Goal: Navigation & Orientation: Find specific page/section

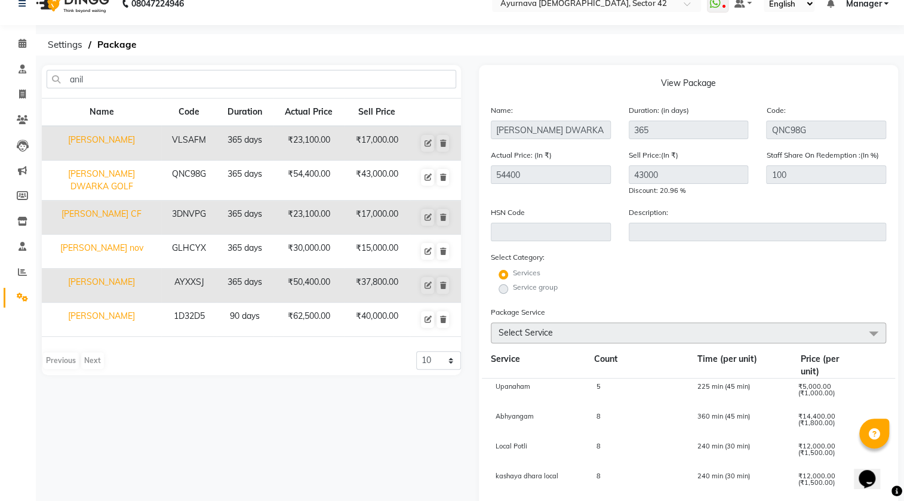
scroll to position [29, 0]
click at [8, 286] on li "Settings" at bounding box center [18, 298] width 36 height 26
click at [15, 295] on span at bounding box center [22, 298] width 21 height 14
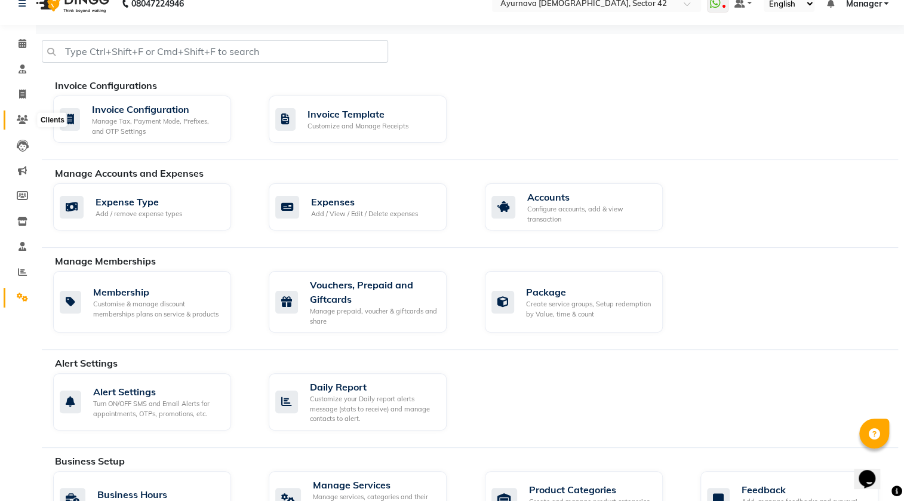
click at [17, 117] on icon at bounding box center [22, 119] width 11 height 9
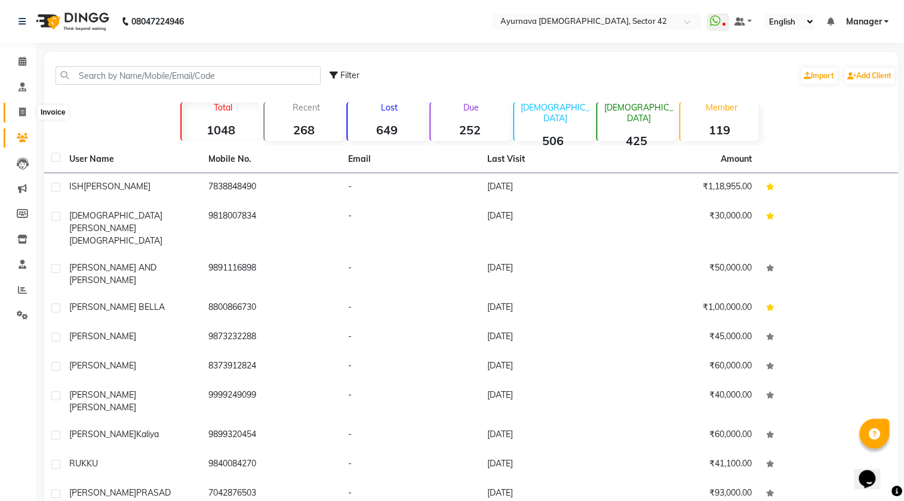
click at [24, 113] on icon at bounding box center [22, 111] width 7 height 9
select select "service"
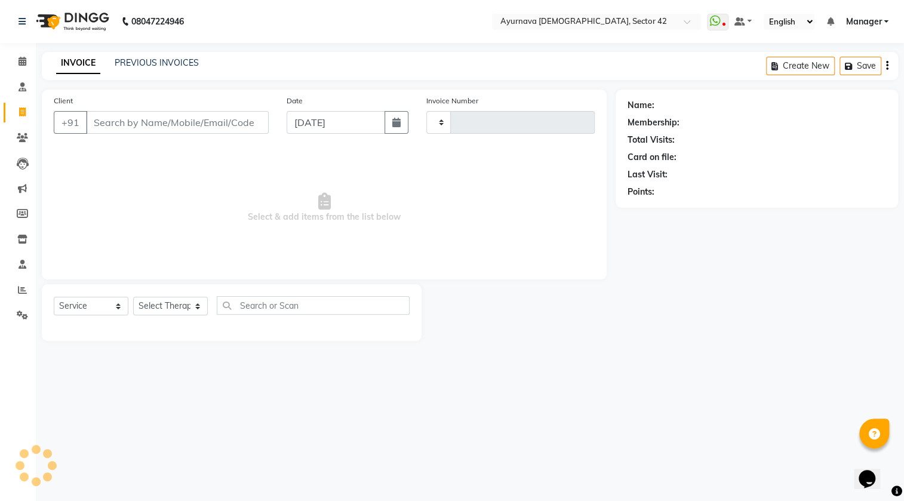
type input "2172"
select select "5575"
click at [159, 61] on link "PREVIOUS INVOICES" at bounding box center [157, 62] width 84 height 11
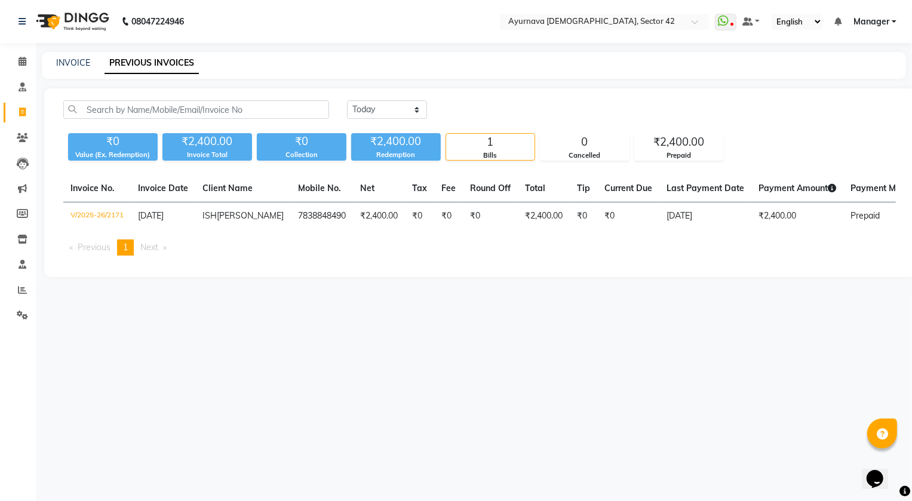
click at [20, 99] on li "Consultation" at bounding box center [18, 88] width 36 height 26
click at [27, 115] on span at bounding box center [22, 113] width 21 height 14
select select "5575"
select select "service"
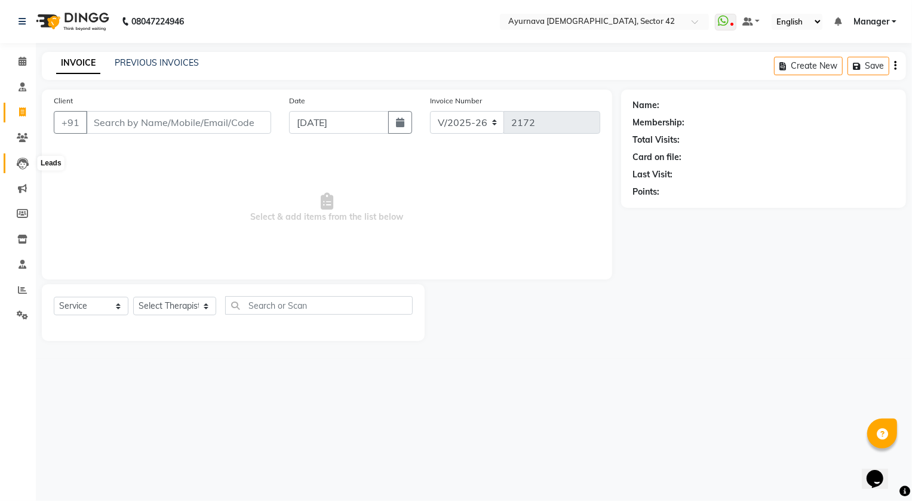
click at [20, 162] on icon at bounding box center [23, 164] width 12 height 12
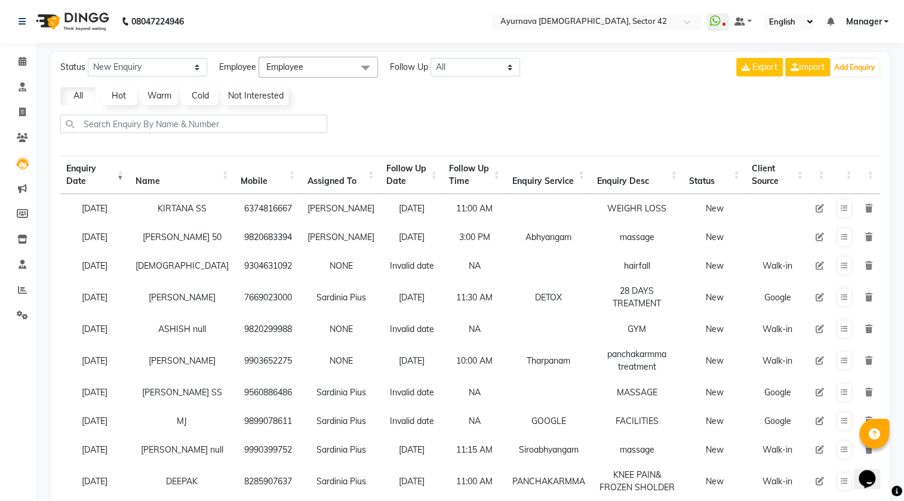
click at [155, 92] on link "Warm" at bounding box center [160, 96] width 36 height 18
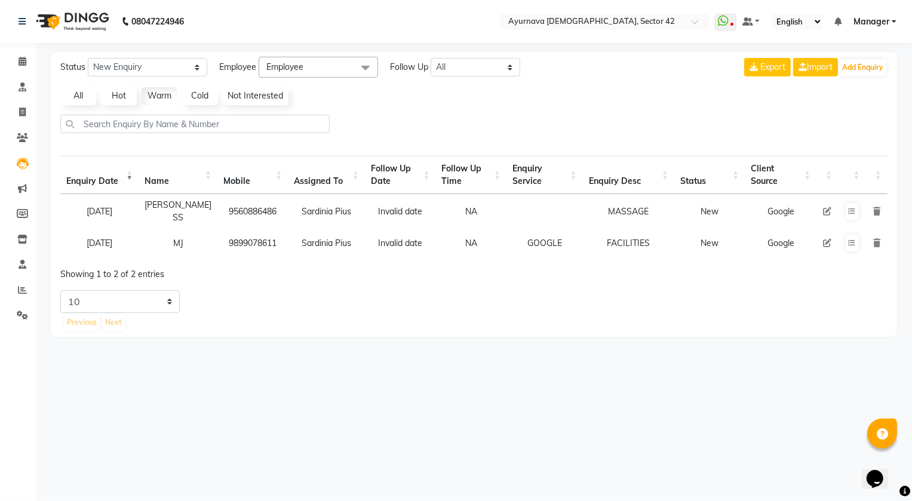
drag, startPoint x: 896, startPoint y: 230, endPoint x: 900, endPoint y: 250, distance: 20.1
click at [900, 250] on div "Status New Enquiry Open Enquiry Converted Enquiry All All New Open Converted Em…" at bounding box center [474, 194] width 864 height 285
click at [902, 288] on div "Status New Enquiry Open Enquiry Converted Enquiry All All New Open Converted Em…" at bounding box center [474, 194] width 864 height 285
click at [168, 305] on select "5 10 20 50" at bounding box center [119, 301] width 119 height 23
click at [318, 316] on div "Previous Next" at bounding box center [475, 322] width 825 height 19
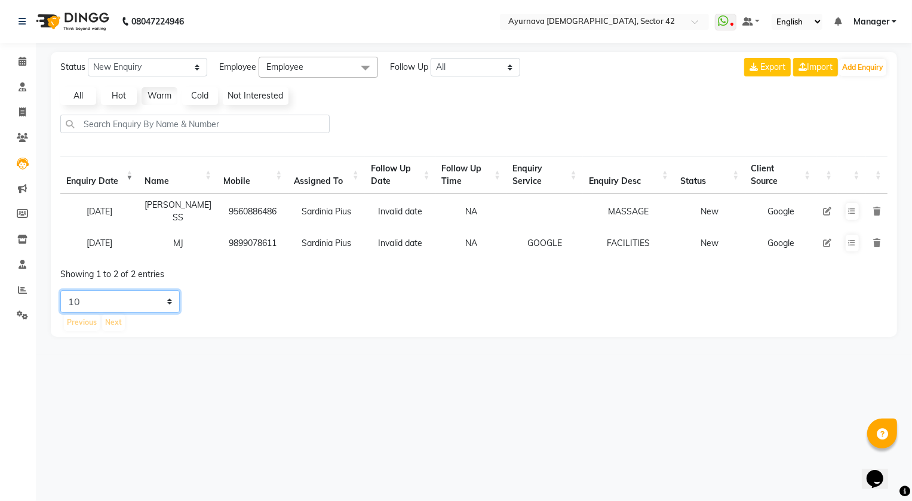
click at [167, 300] on select "5 10 20 50" at bounding box center [119, 301] width 119 height 23
select select "20"
click at [60, 292] on select "5 10 20 50" at bounding box center [119, 301] width 119 height 23
click at [25, 139] on icon at bounding box center [22, 137] width 11 height 9
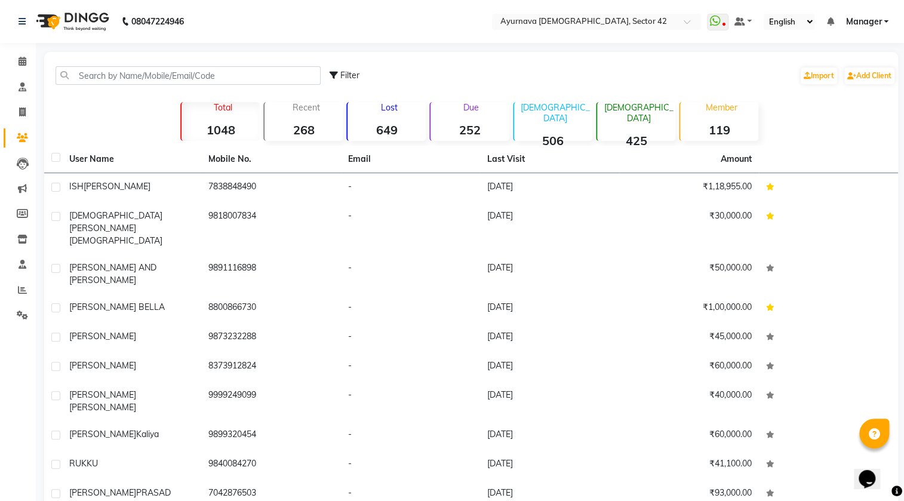
click at [401, 125] on strong "649" at bounding box center [386, 129] width 78 height 15
